Goal: Navigation & Orientation: Go to known website

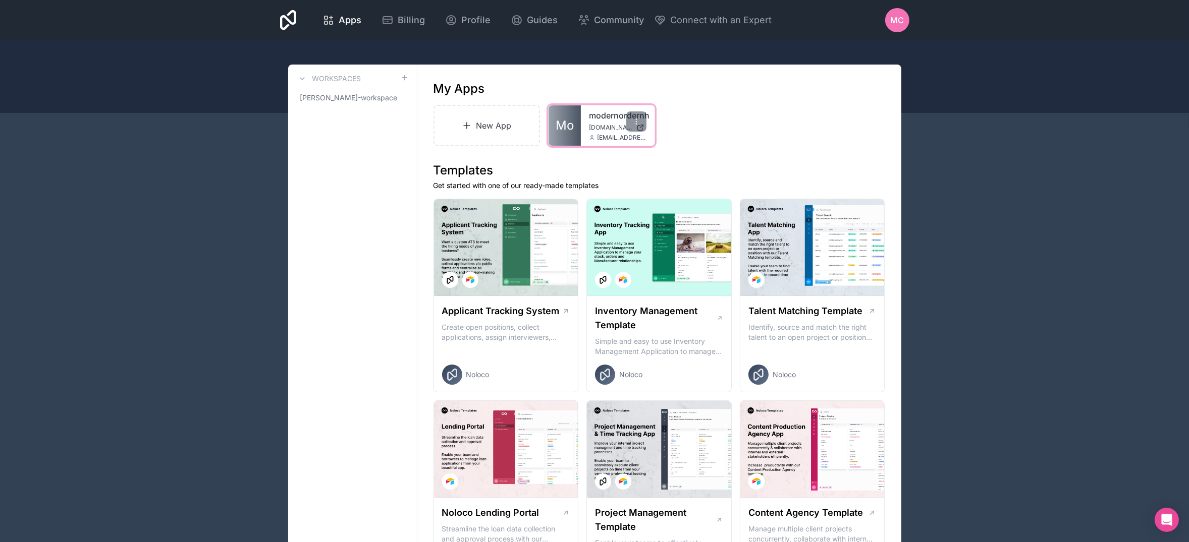
click at [617, 132] on div "modernordernh [DOMAIN_NAME] [EMAIL_ADDRESS][DOMAIN_NAME]" at bounding box center [618, 125] width 74 height 40
click at [604, 120] on link "modernordernh" at bounding box center [618, 116] width 58 height 12
click at [597, 115] on link "modernordernh" at bounding box center [618, 116] width 58 height 12
